Goal: Communication & Community: Answer question/provide support

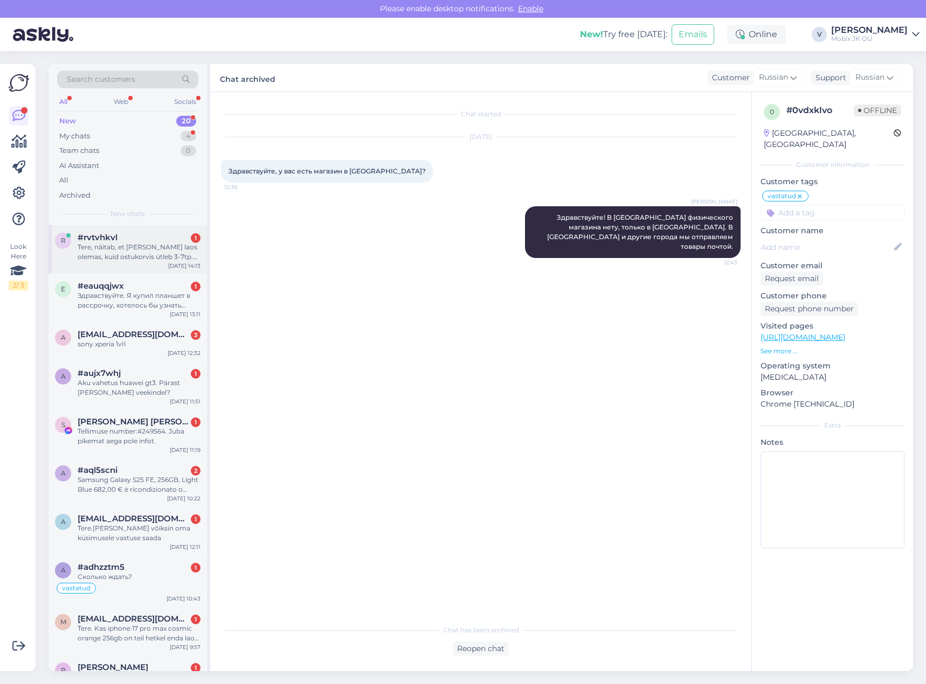
click at [164, 255] on div "Tere, näitab, et [PERSON_NAME] laos olemas, kuid ostukorvis ütleb 3-7tp. Mis on…" at bounding box center [139, 251] width 123 height 19
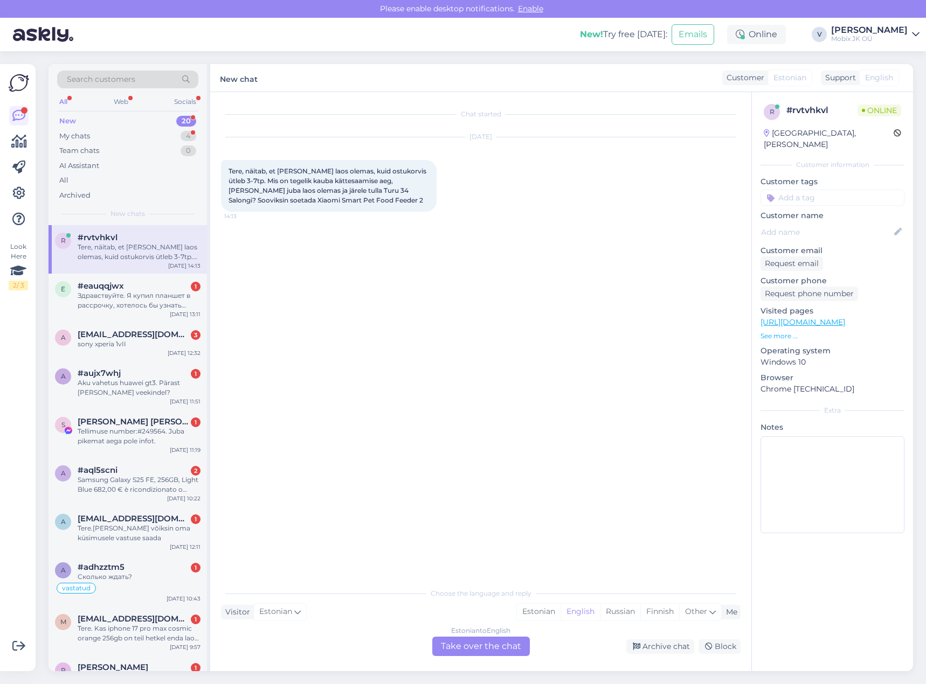
drag, startPoint x: 538, startPoint y: 606, endPoint x: 515, endPoint y: 637, distance: 38.5
click at [542, 606] on div "Estonian" at bounding box center [539, 612] width 44 height 16
click at [505, 649] on div "Estonian to Estonian Take over the chat" at bounding box center [481, 646] width 98 height 19
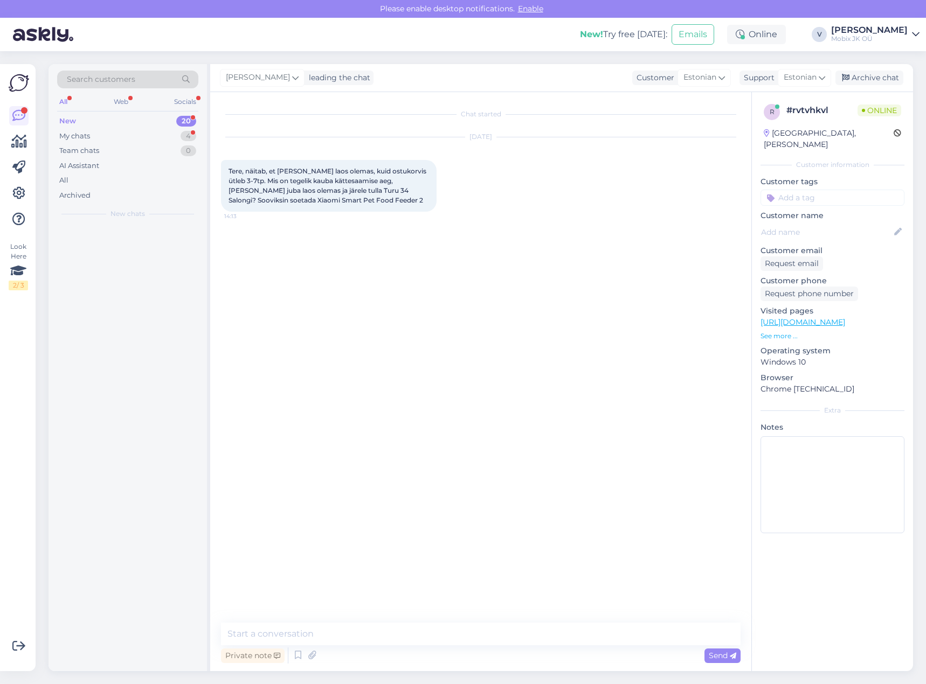
click at [510, 640] on textarea at bounding box center [480, 634] width 519 height 23
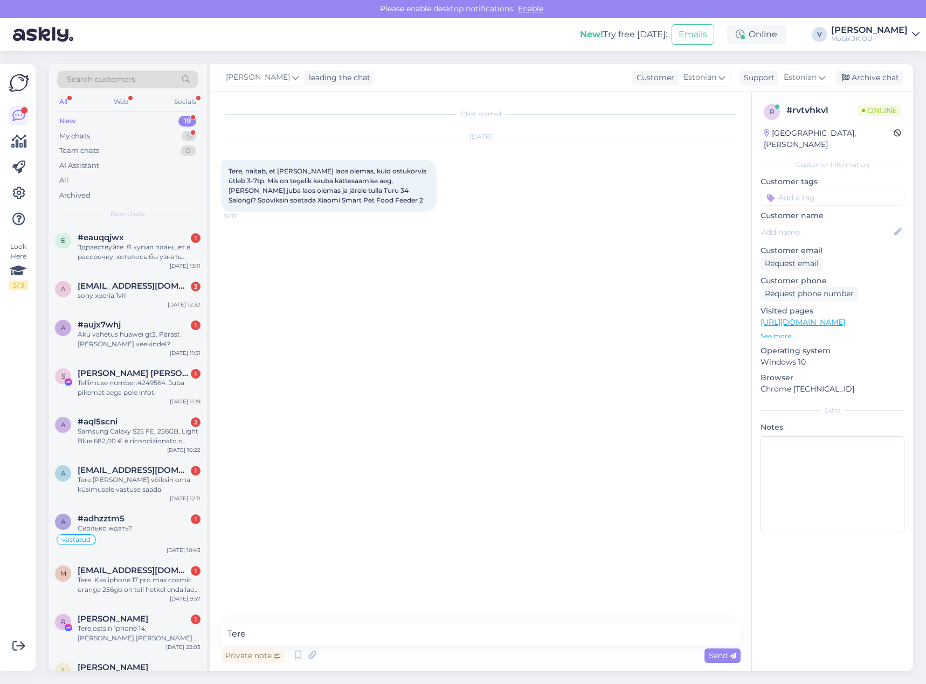
type textarea "Tere!"
drag, startPoint x: 229, startPoint y: 201, endPoint x: 342, endPoint y: 203, distance: 113.2
click at [342, 203] on div "Tere, näitab, et [PERSON_NAME] laos olemas, kuid ostukorvis ütleb 3-7tp. Mis on…" at bounding box center [329, 186] width 216 height 52
copy span "Xiaomi Smart Pet Food Feeder 2"
click at [633, 630] on textarea at bounding box center [480, 634] width 519 height 23
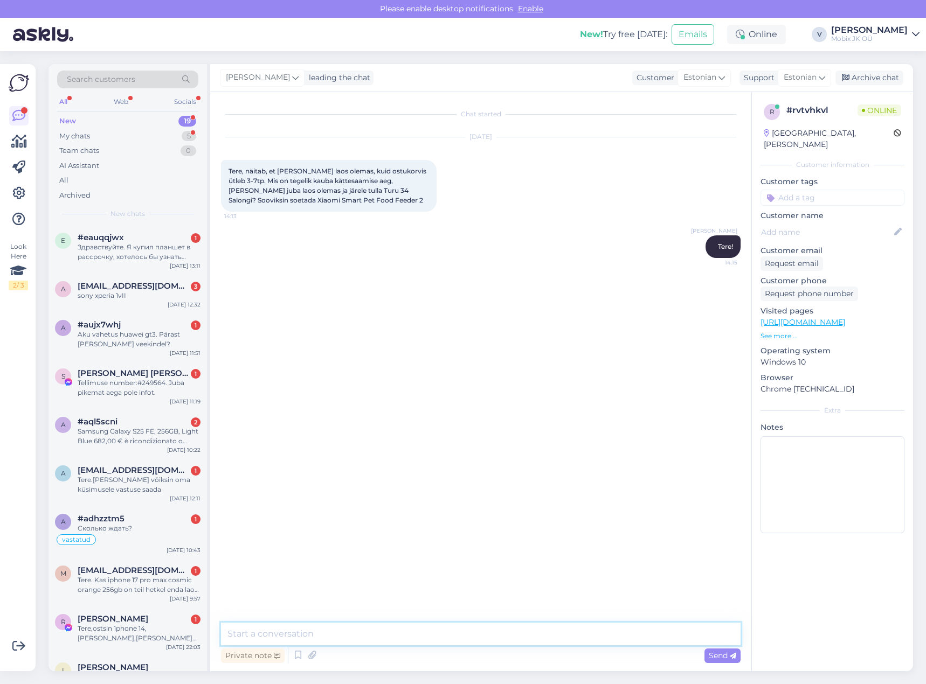
paste textarea "Xiaomi Smart Pet Food Feeder 2"
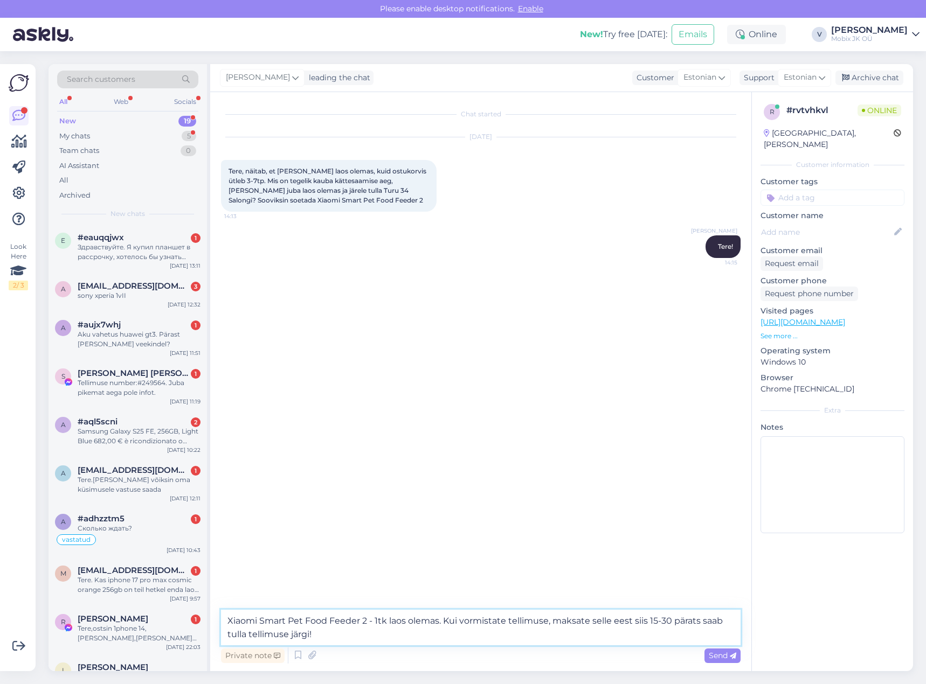
click at [699, 619] on textarea "Xiaomi Smart Pet Food Feeder 2 - 1tk laos olemas. Kui vormistate tellimuse, mak…" at bounding box center [480, 628] width 519 height 36
type textarea "Xiaomi Smart Pet Food Feeder 2 - 1tk laos olemas. Kui vormistate tellimuse, mak…"
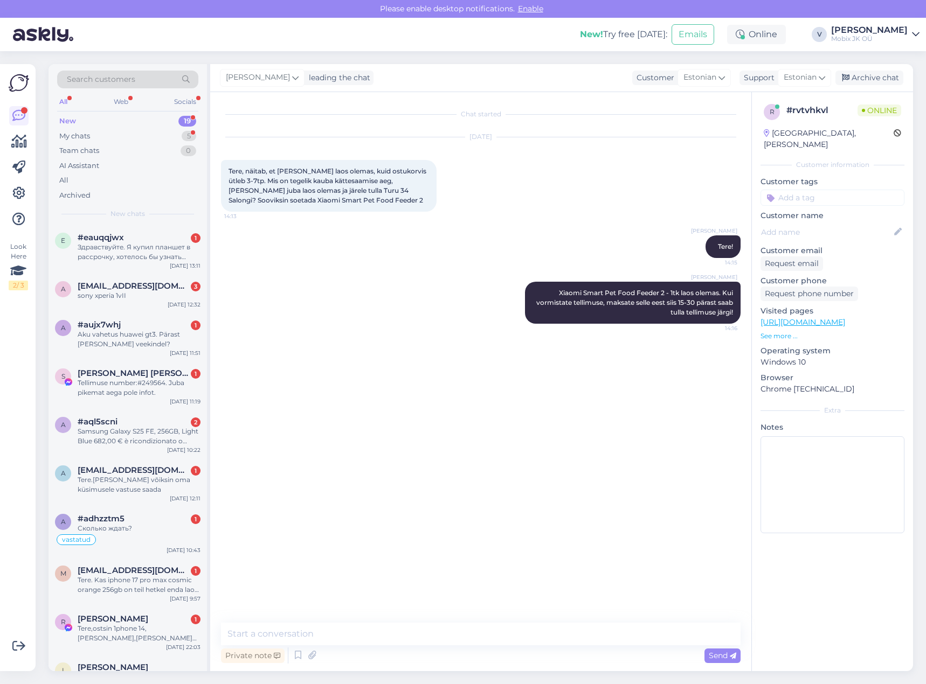
drag, startPoint x: 846, startPoint y: 186, endPoint x: 852, endPoint y: 188, distance: 6.0
click at [846, 190] on input at bounding box center [832, 198] width 144 height 16
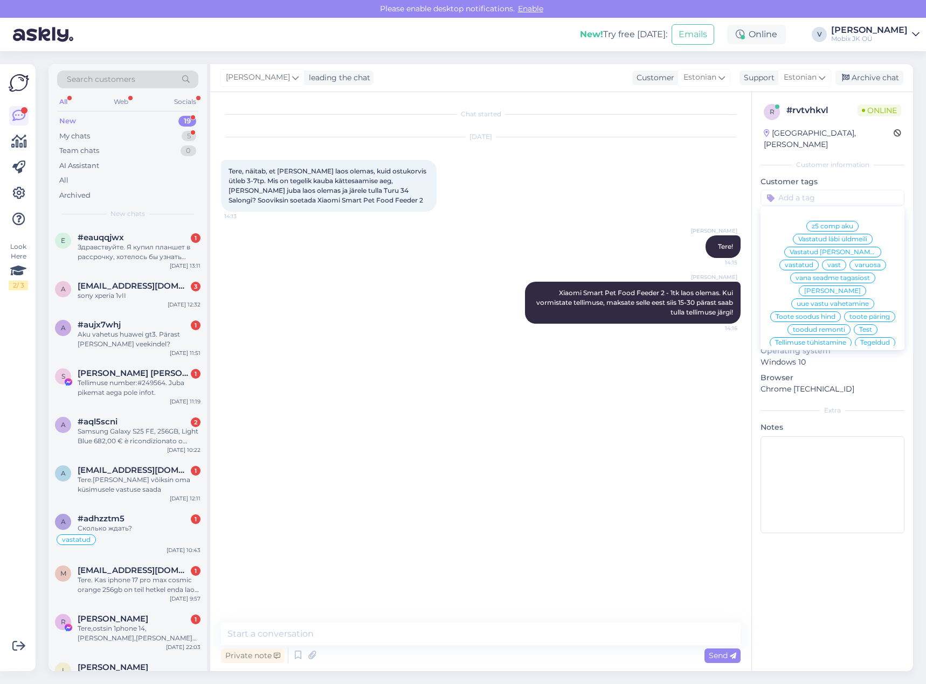
click at [813, 262] on span "vastatud" at bounding box center [799, 265] width 29 height 6
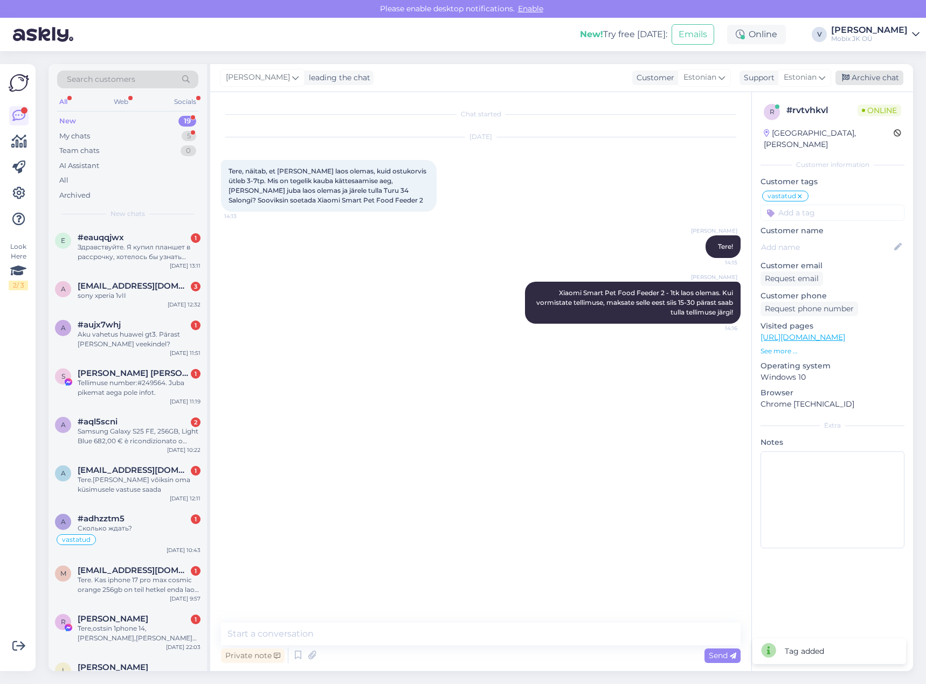
click at [874, 77] on div "Archive chat" at bounding box center [869, 78] width 68 height 15
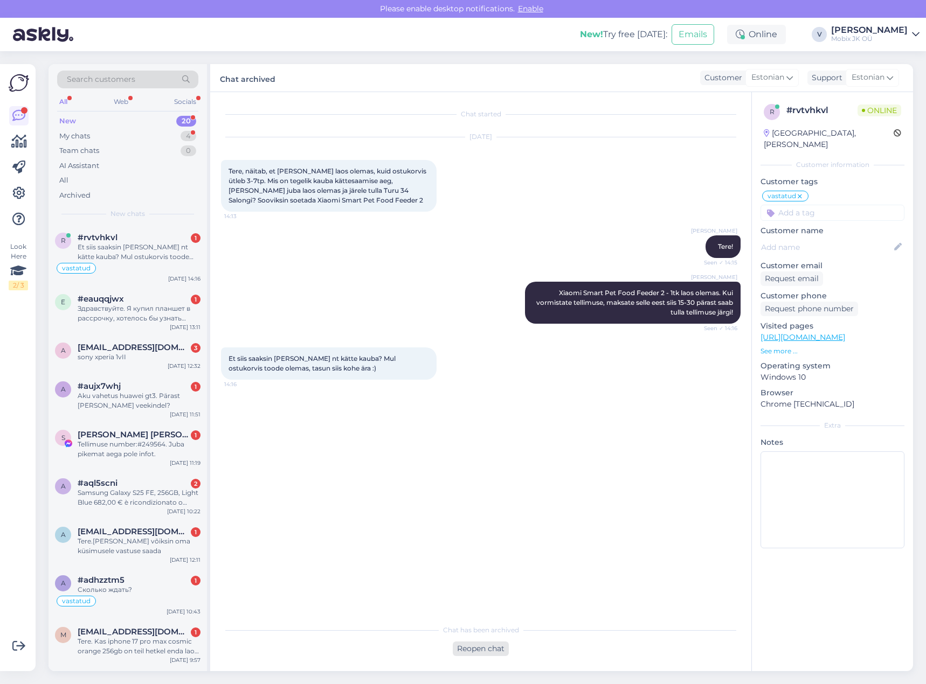
click at [470, 648] on div "Reopen chat" at bounding box center [481, 649] width 56 height 15
click at [474, 639] on div "Estonian to English Take over the chat" at bounding box center [481, 646] width 98 height 19
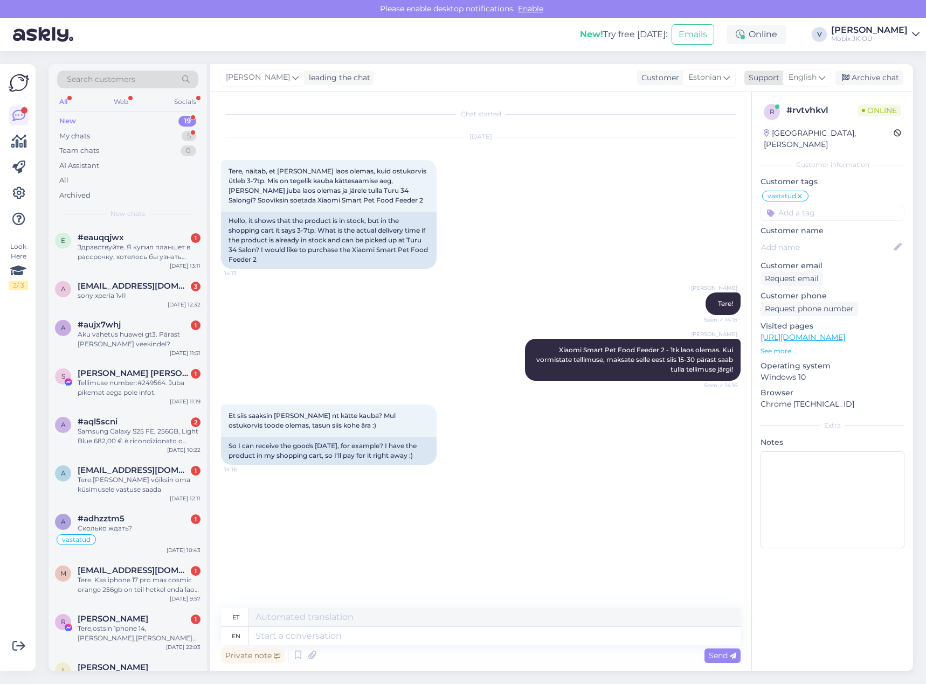
click at [789, 74] on span "English" at bounding box center [802, 78] width 28 height 12
type input "est"
drag, startPoint x: 767, startPoint y: 121, endPoint x: 704, endPoint y: 230, distance: 125.0
click at [767, 121] on link "Estonian" at bounding box center [787, 125] width 119 height 17
drag, startPoint x: 530, startPoint y: 621, endPoint x: 527, endPoint y: 626, distance: 5.5
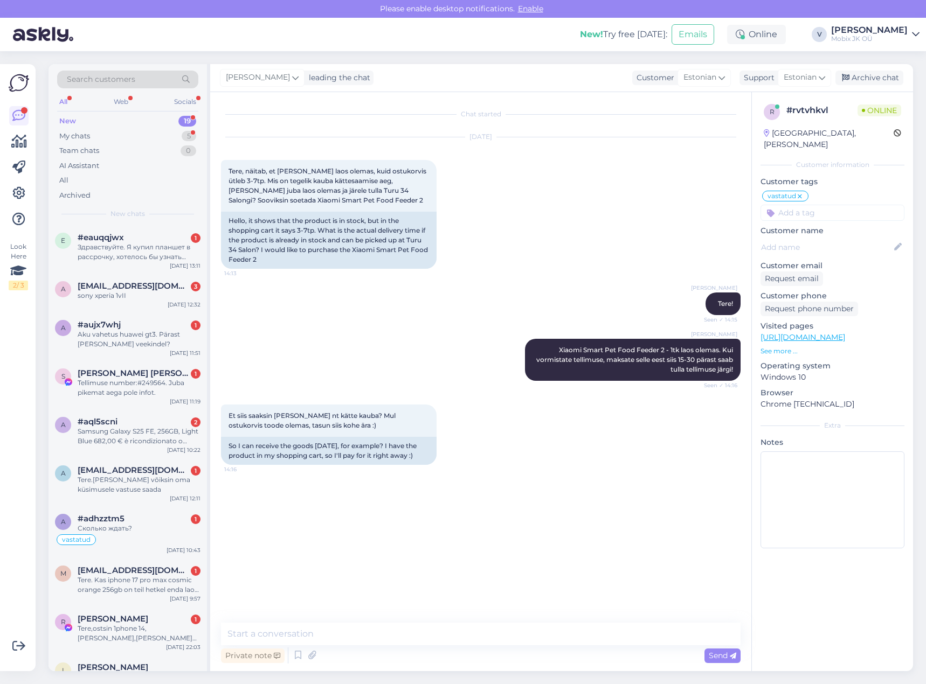
click at [529, 621] on div "Chat started [DATE] Tere, näitab, et [PERSON_NAME] laos olemas, kuid ostukorvis…" at bounding box center [480, 381] width 541 height 579
click at [527, 626] on textarea at bounding box center [480, 634] width 519 height 23
type textarea "Ja ikka, [PERSON_NAME] saab juba kätte!"
